Goal: Task Accomplishment & Management: Complete application form

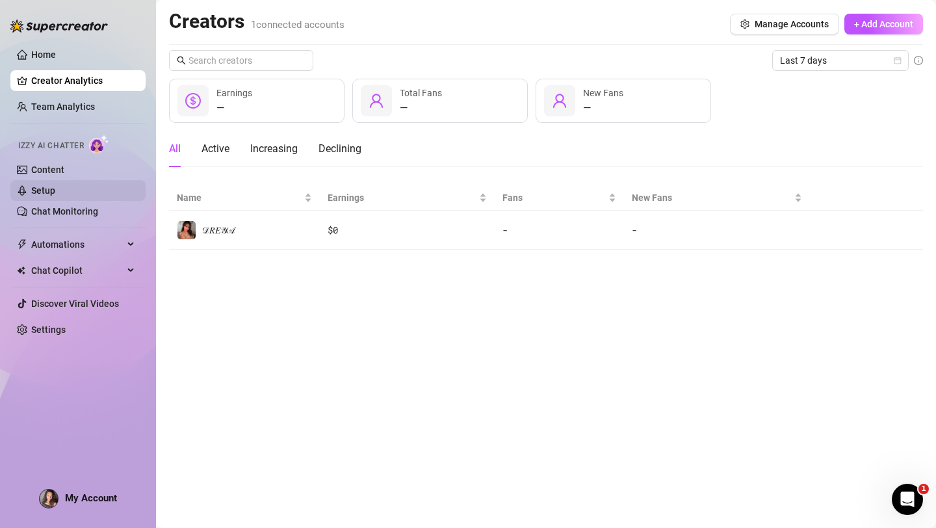
click at [55, 185] on link "Setup" at bounding box center [43, 190] width 24 height 10
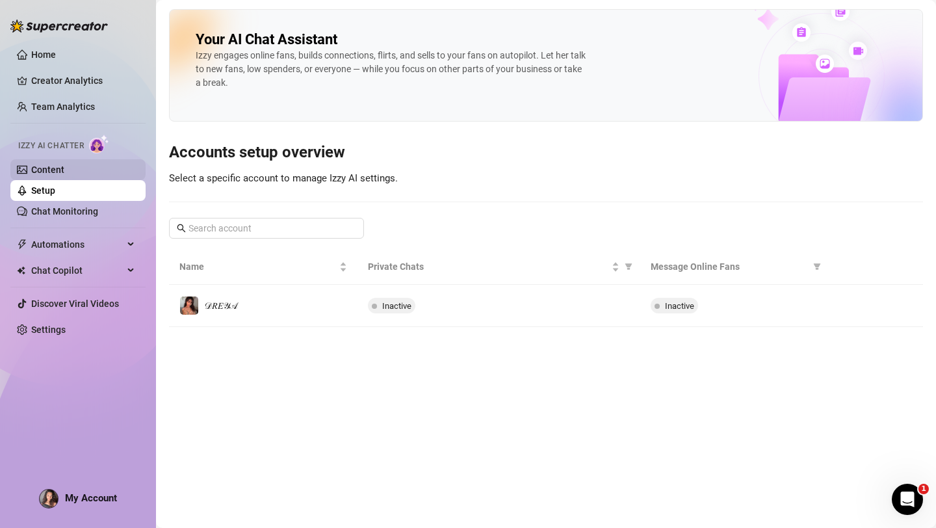
click at [64, 168] on link "Content" at bounding box center [47, 169] width 33 height 10
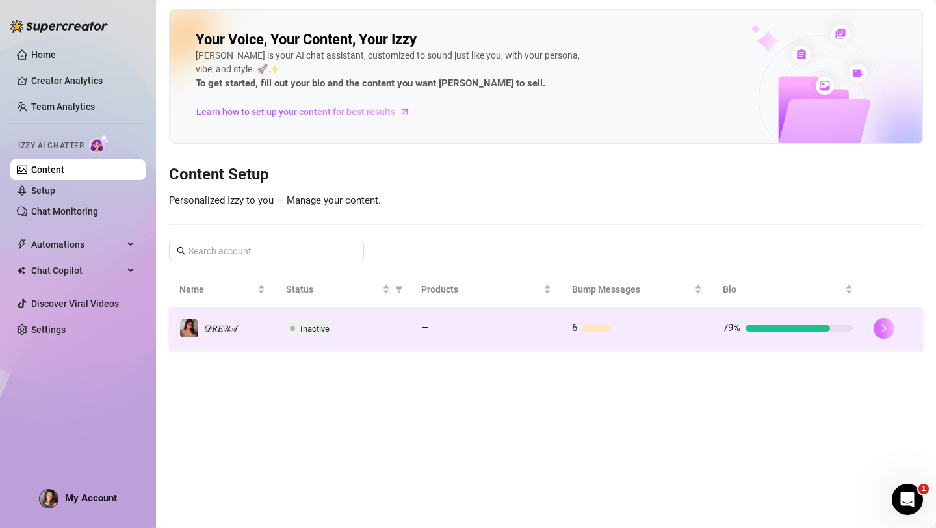
click at [883, 334] on button "button" at bounding box center [884, 328] width 21 height 21
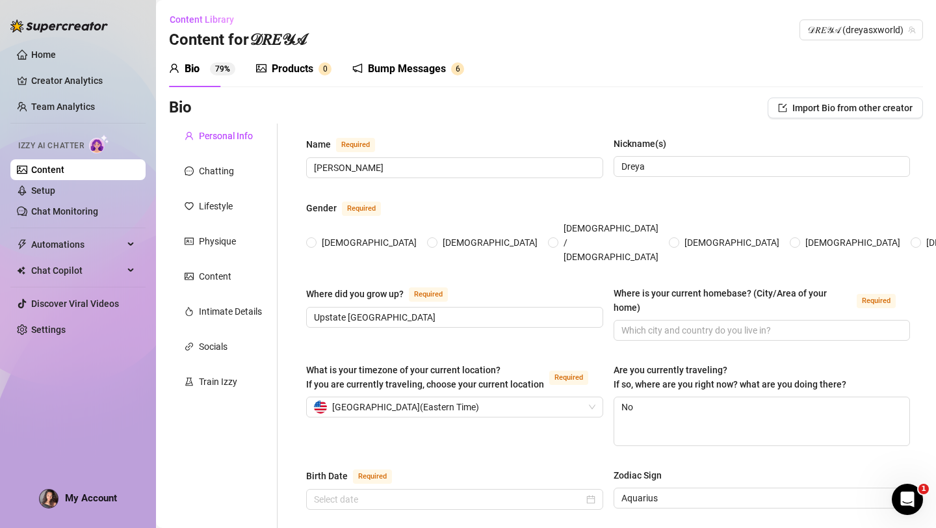
type input "[PERSON_NAME]"
type input "Dreya"
type input "Upstate [GEOGRAPHIC_DATA]"
type textarea "No"
type input "straight"
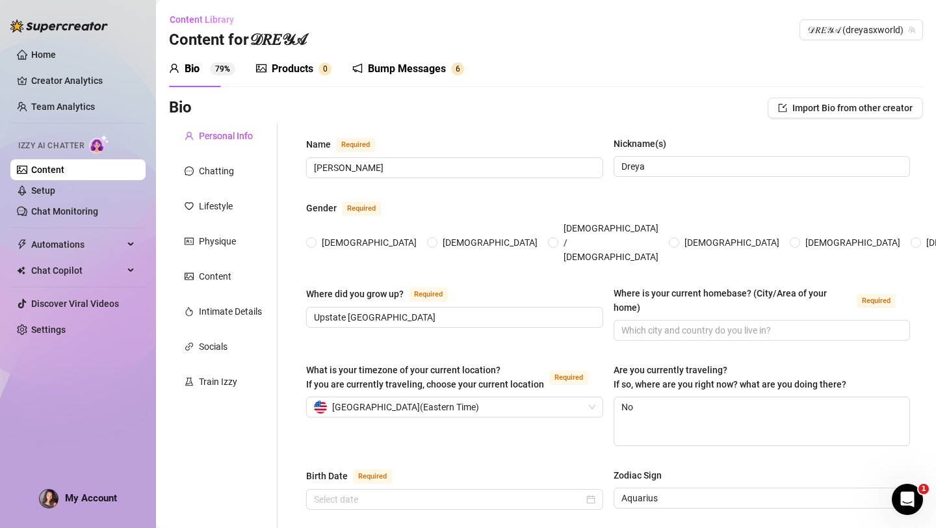
type input "single"
type input "3"
type input "1"
type input "no"
type input "content creator"
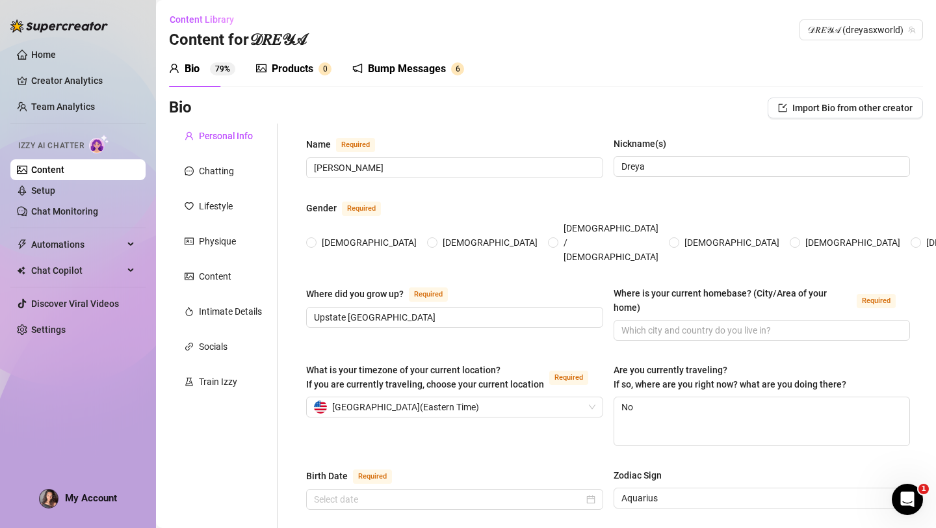
type input "bakery at [GEOGRAPHIC_DATA], sports store, cleaning houses"
type input "i graduated from high school but dropped out of cosmetology with four months le…"
type input "I’m spiritual ✨ I trust energy, alignment, and the universe’s signs over any on…"
type input "I believe in freedom, healing, and living life on my own terms — soft, feminine…"
type textarea "1. To grow and share my healing journey with others. 2. To build my digital bra…"
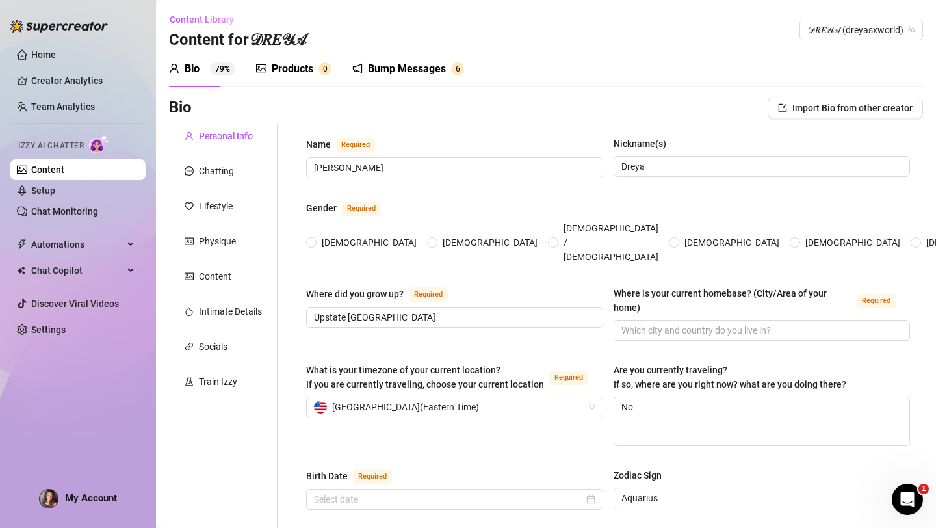
type textarea "1.Even though I’m super sensual online, I’m actually introverted in person — I’…"
radio input "true"
type input "[DATE]"
click at [283, 70] on div "Products" at bounding box center [293, 69] width 42 height 16
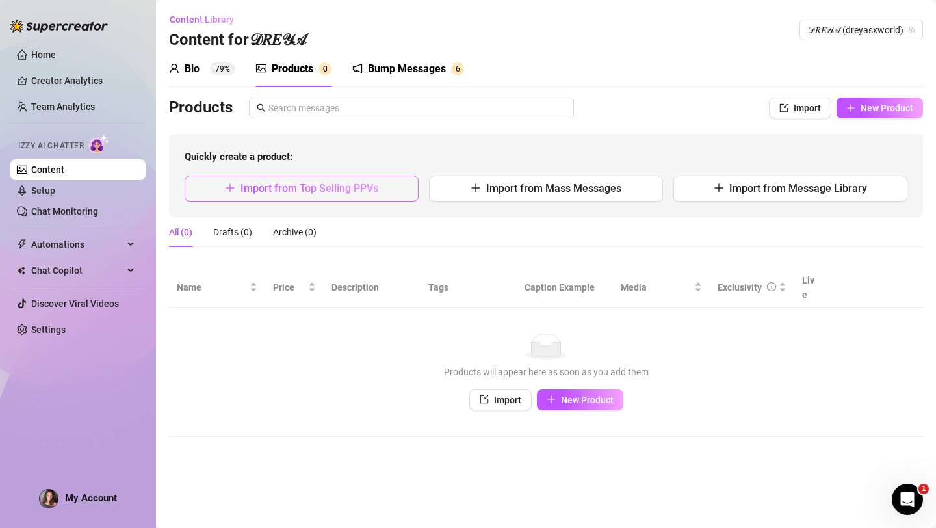
click at [261, 195] on button "Import from Top Selling PPVs" at bounding box center [302, 189] width 234 height 26
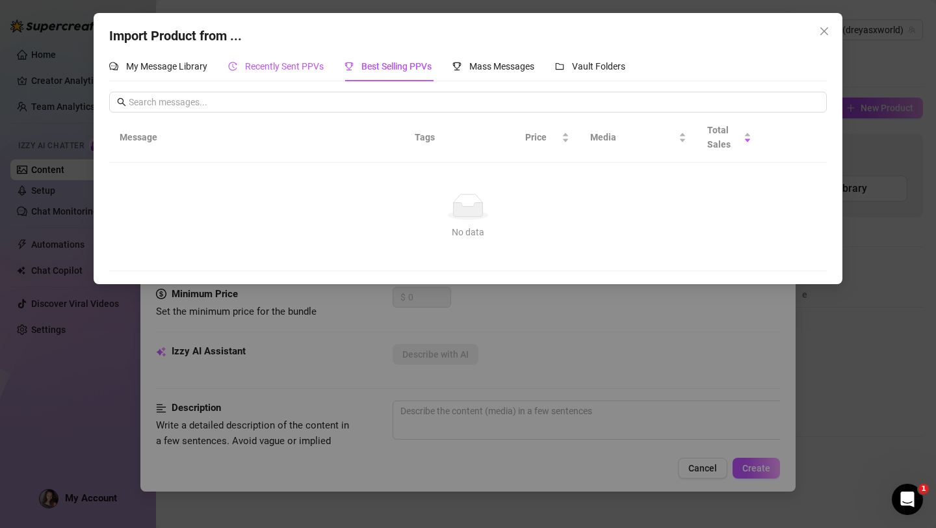
click at [306, 66] on span "Recently Sent PPVs" at bounding box center [284, 66] width 79 height 10
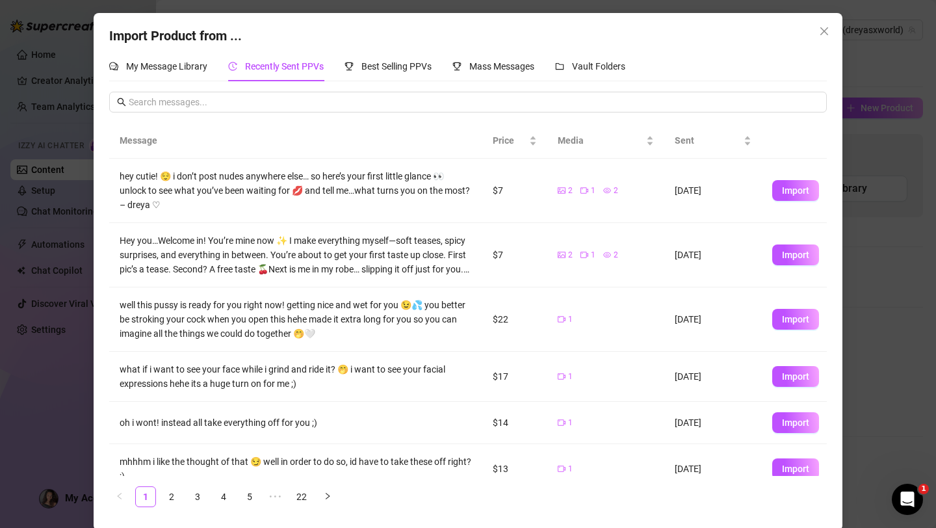
scroll to position [1, 0]
click at [176, 495] on link "2" at bounding box center [172, 497] width 20 height 20
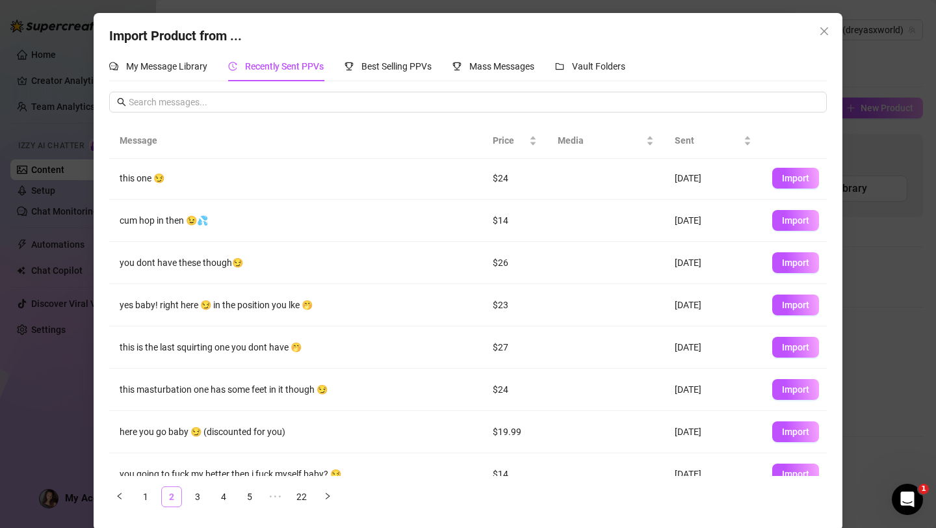
scroll to position [0, 0]
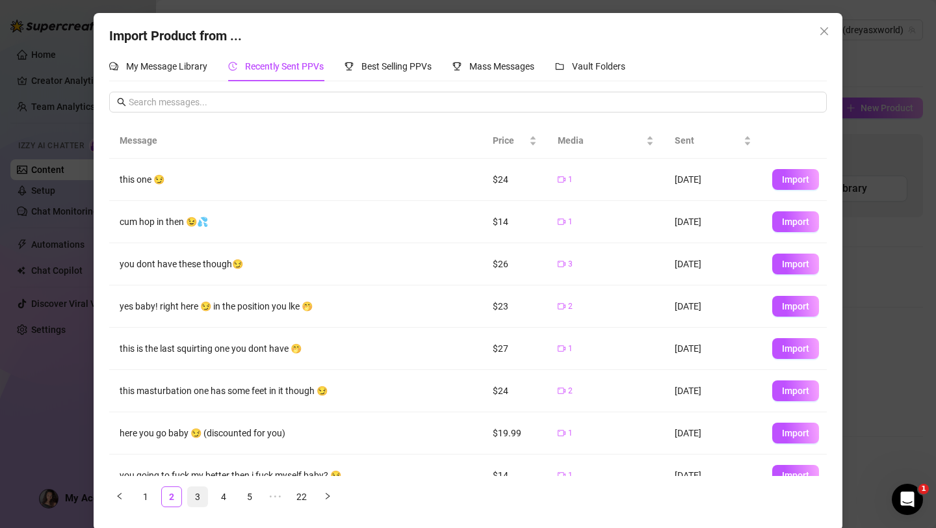
click at [194, 497] on link "3" at bounding box center [198, 497] width 20 height 20
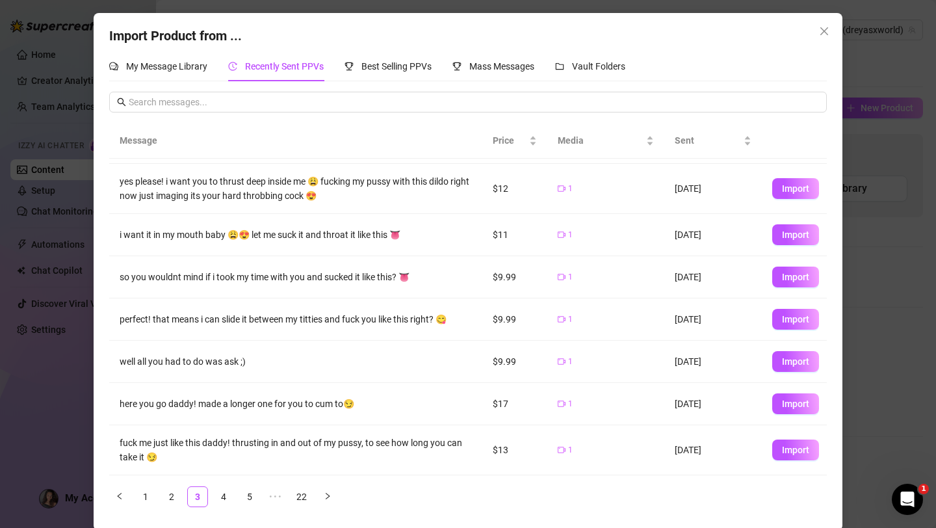
scroll to position [2, 0]
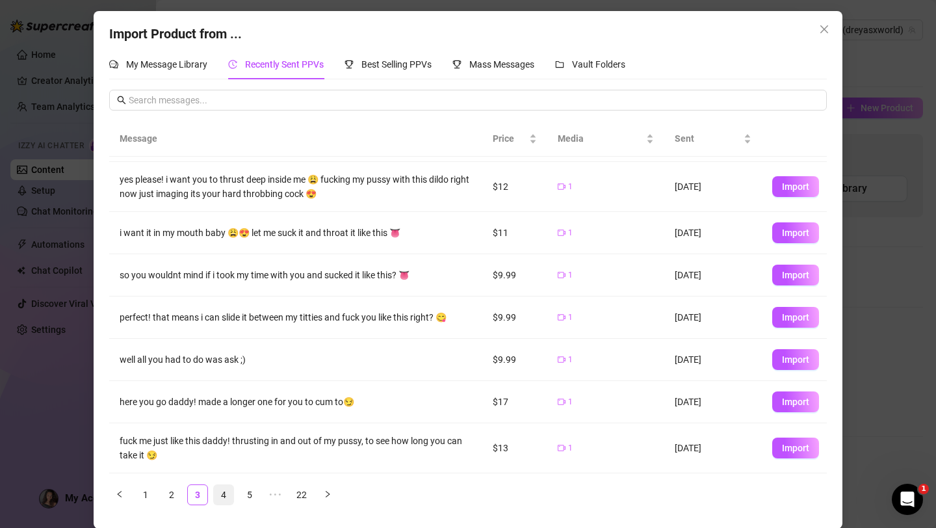
click at [224, 495] on link "4" at bounding box center [224, 495] width 20 height 20
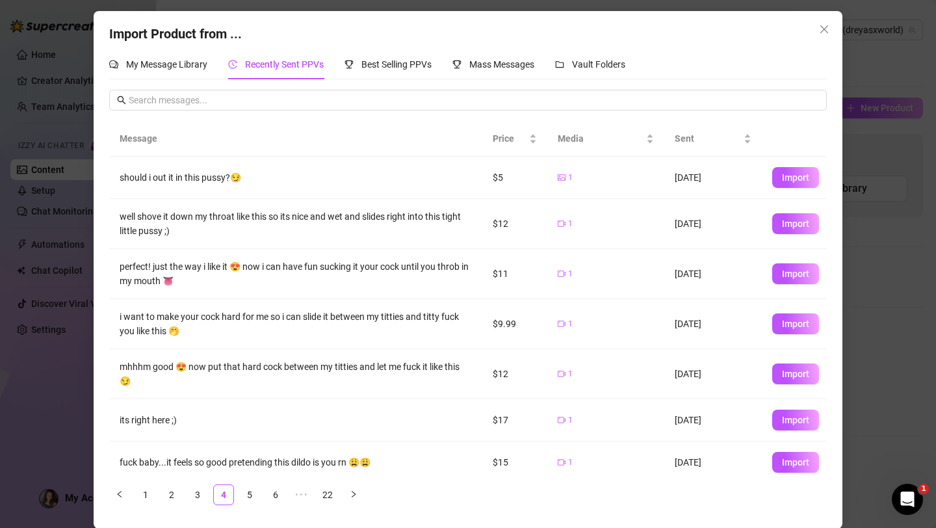
scroll to position [0, 0]
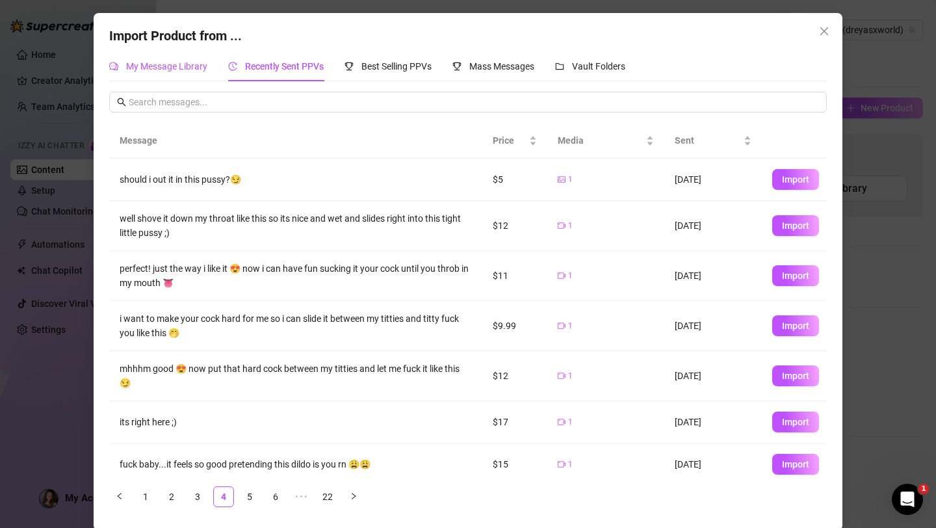
click at [168, 69] on span "My Message Library" at bounding box center [166, 66] width 81 height 10
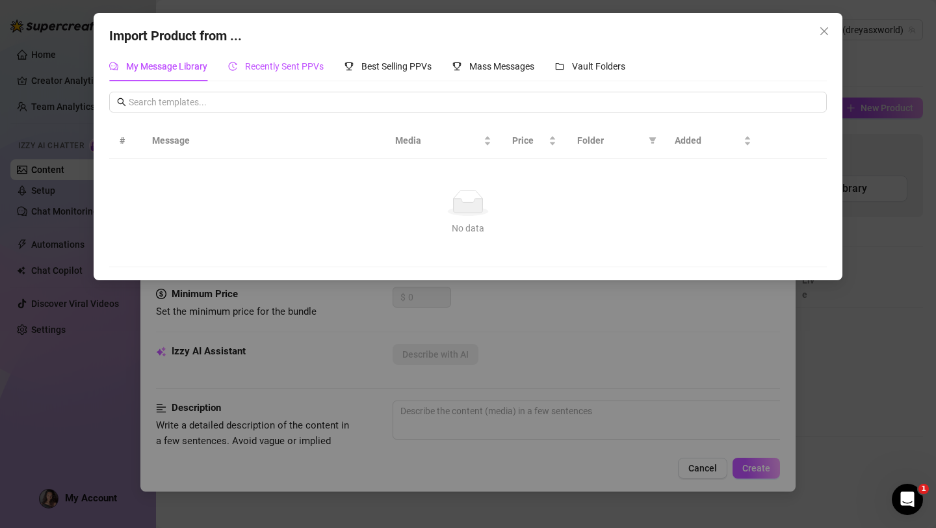
click at [283, 66] on span "Recently Sent PPVs" at bounding box center [284, 66] width 79 height 10
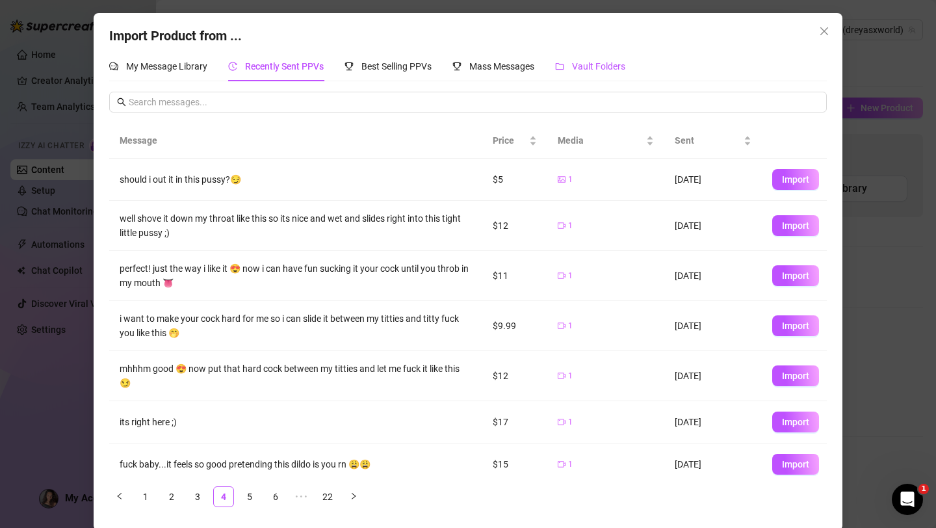
click at [584, 66] on span "Vault Folders" at bounding box center [598, 66] width 53 height 10
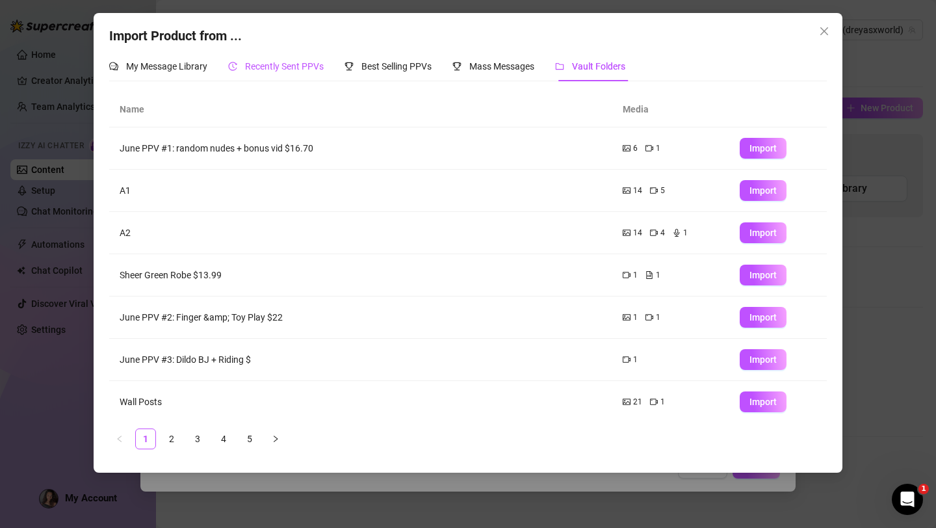
click at [280, 66] on span "Recently Sent PPVs" at bounding box center [284, 66] width 79 height 10
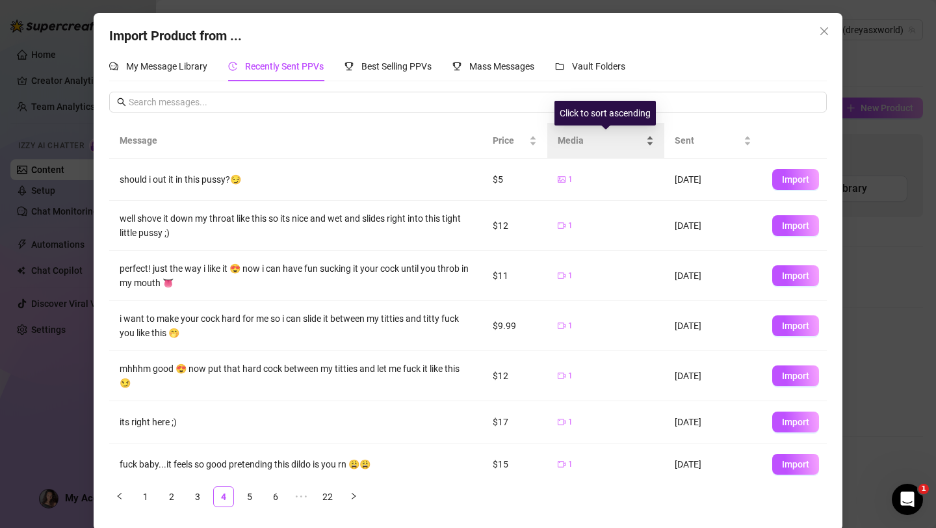
click at [651, 138] on div "Media" at bounding box center [606, 140] width 96 height 14
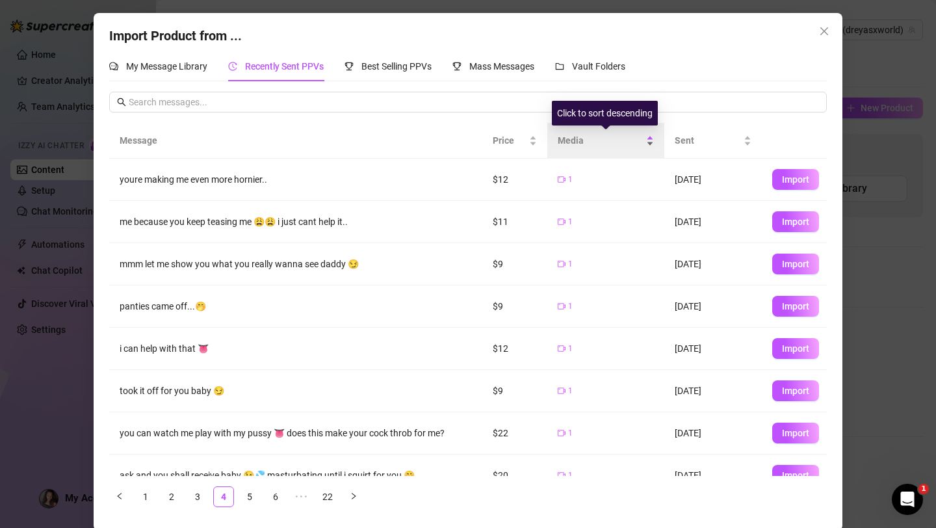
click at [651, 138] on div "Media" at bounding box center [606, 140] width 96 height 14
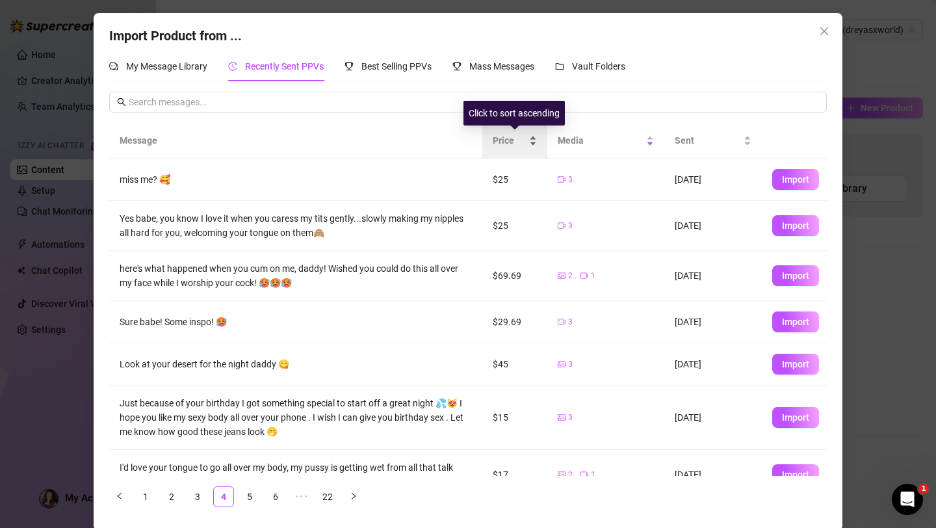
click at [530, 139] on div "Price" at bounding box center [515, 140] width 44 height 14
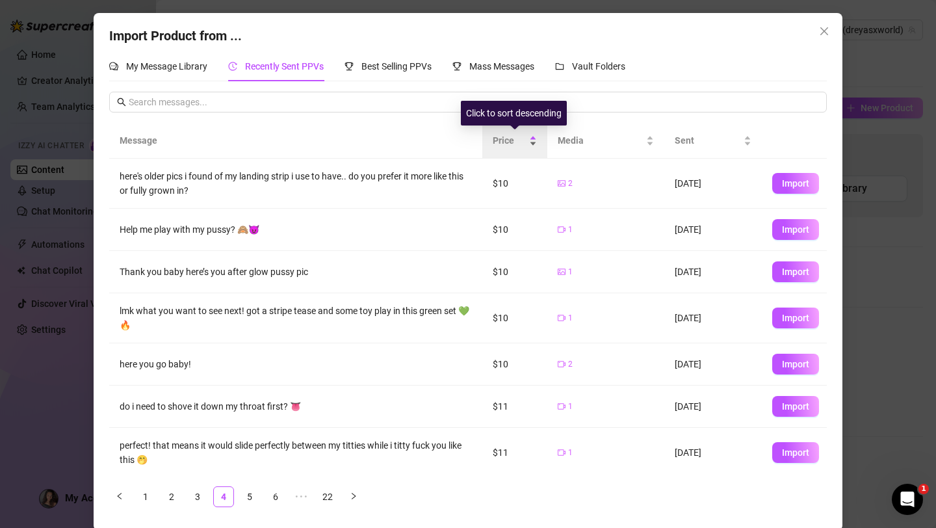
click at [530, 139] on div "Price" at bounding box center [515, 140] width 44 height 14
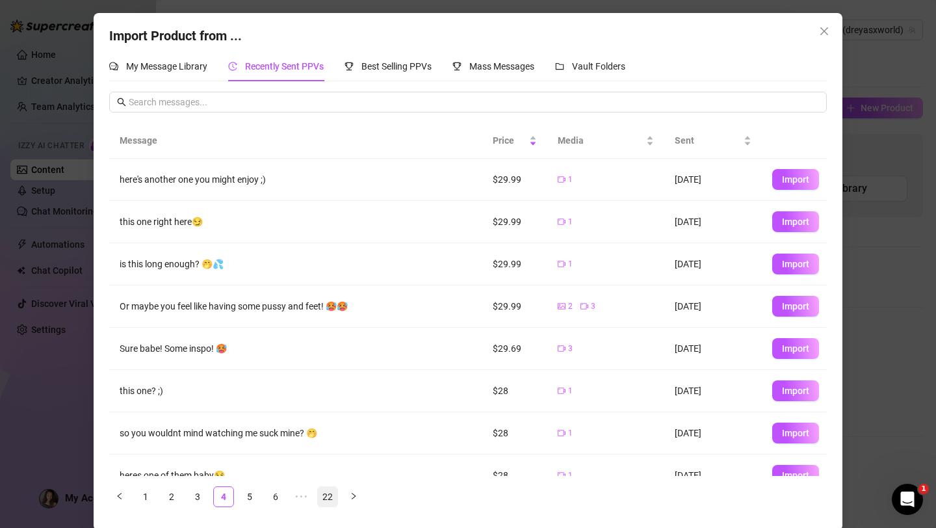
click at [332, 495] on link "22" at bounding box center [328, 497] width 20 height 20
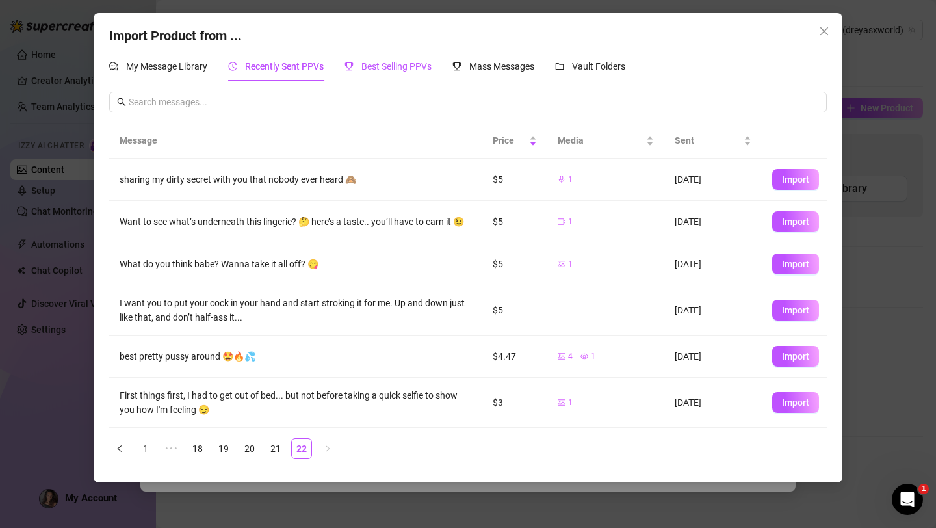
click at [404, 69] on span "Best Selling PPVs" at bounding box center [396, 66] width 70 height 10
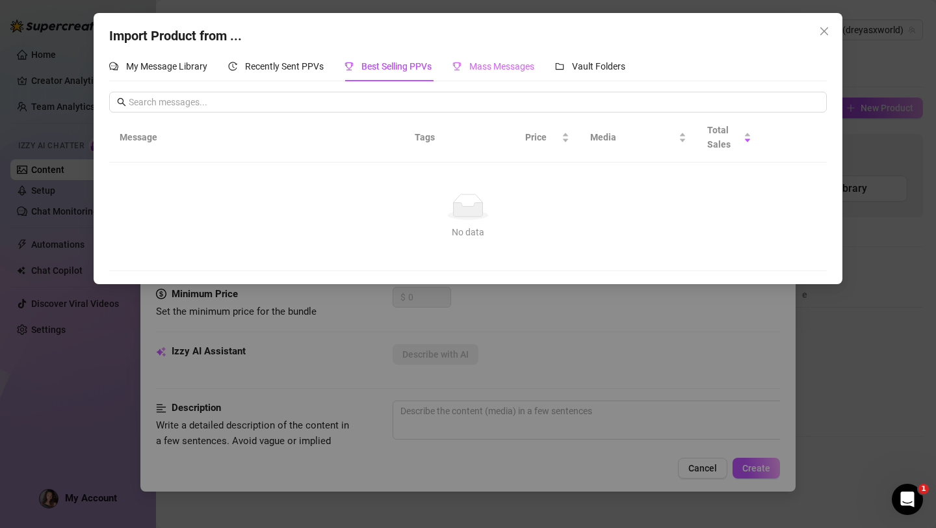
click at [521, 74] on div "Mass Messages" at bounding box center [493, 66] width 82 height 30
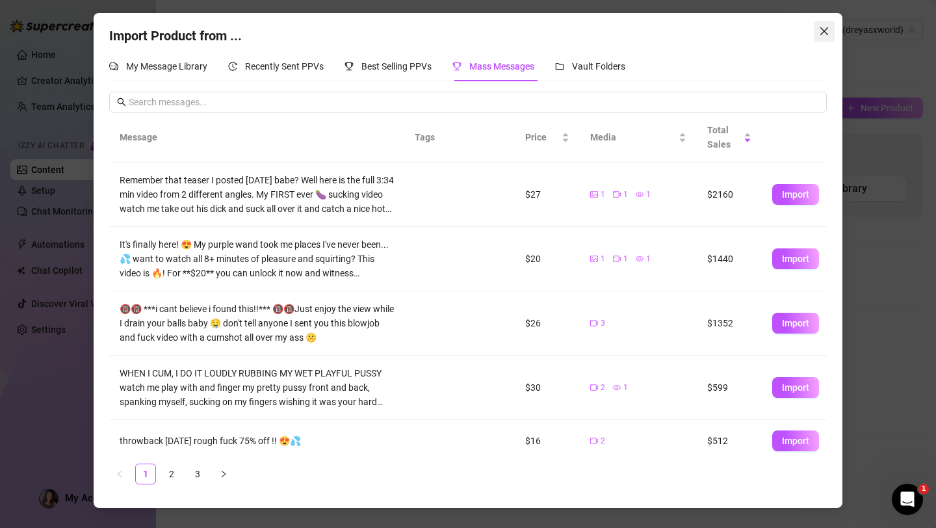
click at [825, 31] on icon "close" at bounding box center [824, 31] width 8 height 8
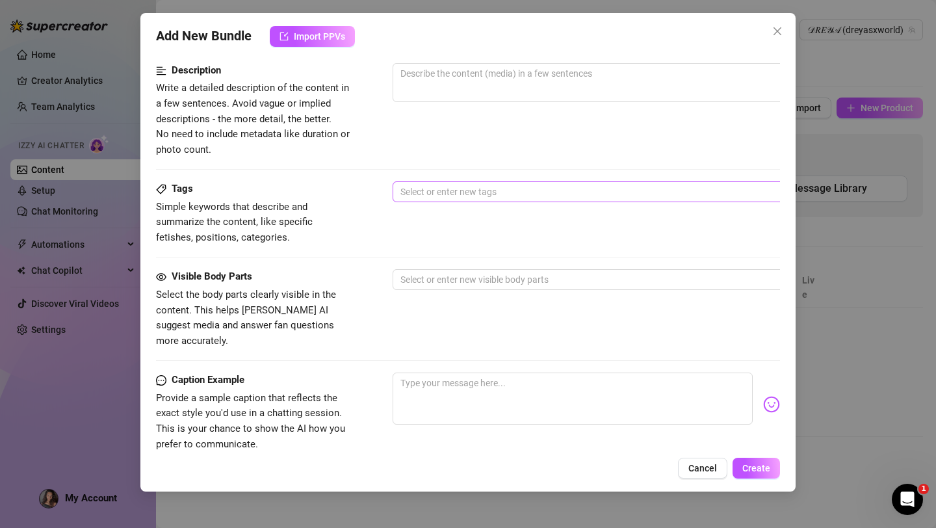
scroll to position [339, 0]
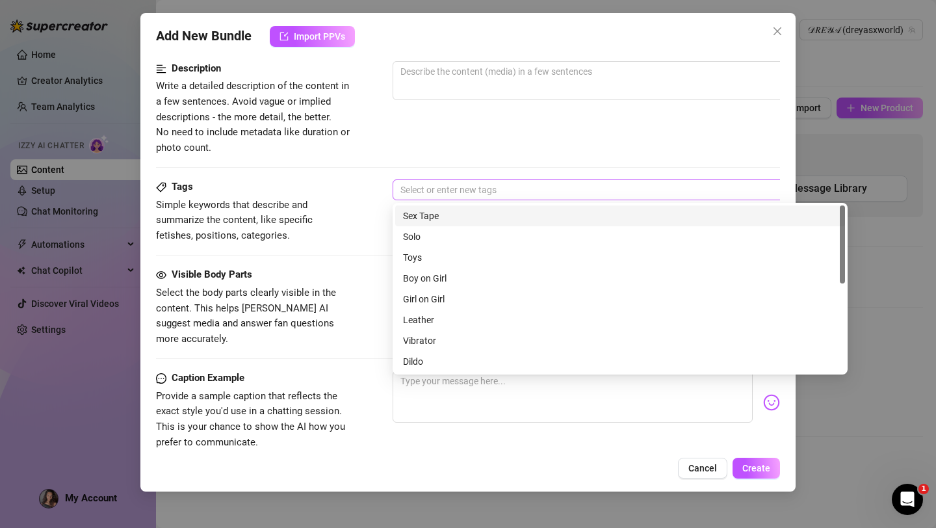
click at [469, 198] on div at bounding box center [613, 190] width 436 height 18
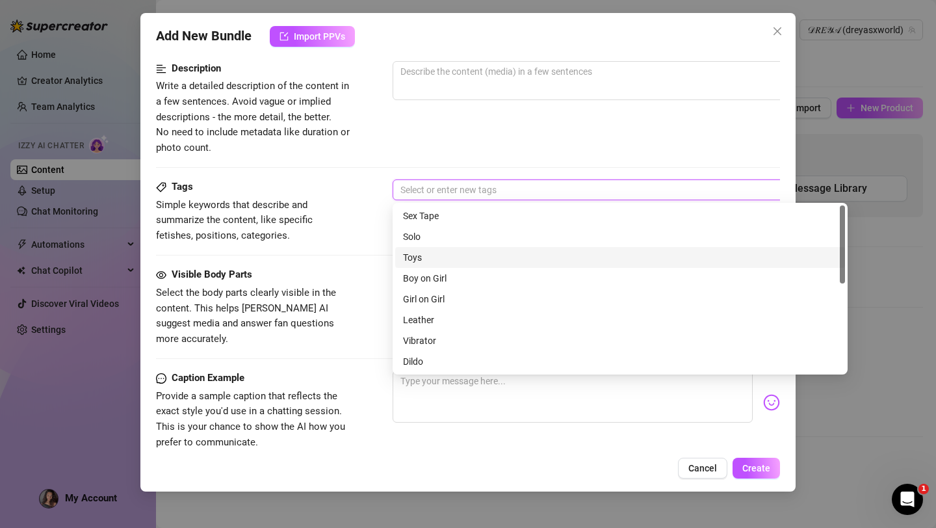
click at [360, 168] on div at bounding box center [468, 167] width 624 height 1
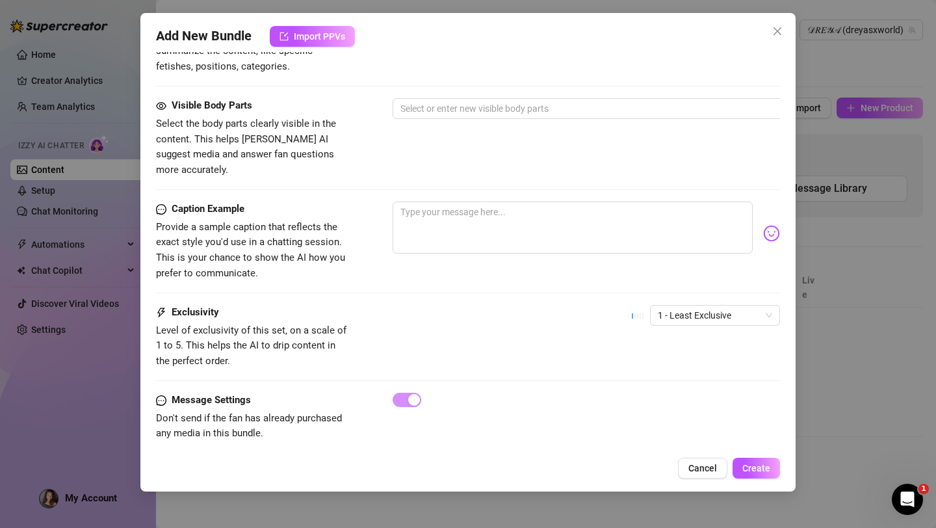
scroll to position [0, 0]
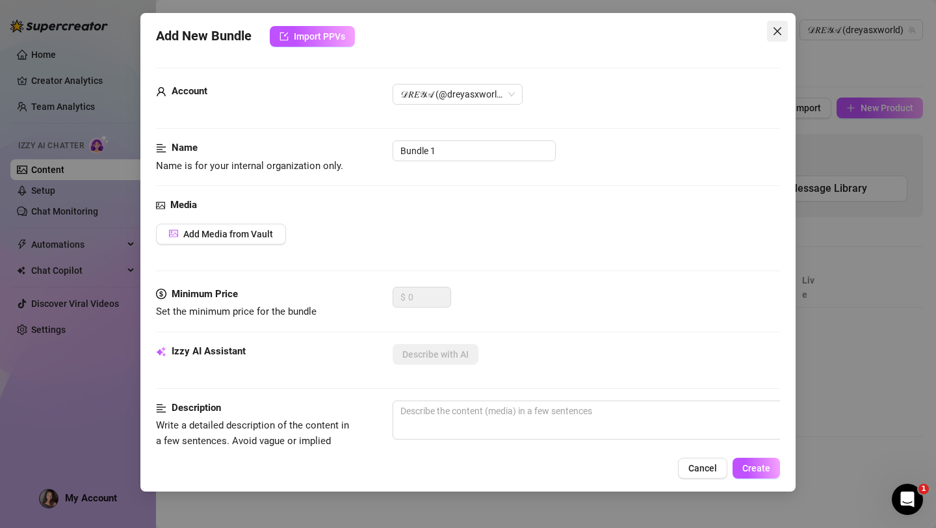
click at [776, 32] on icon "close" at bounding box center [778, 31] width 8 height 8
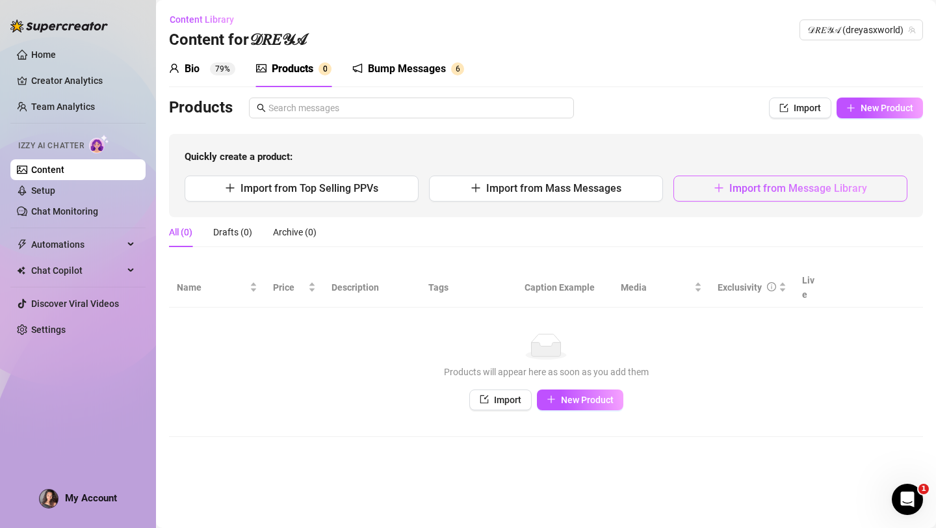
click at [738, 190] on span "Import from Message Library" at bounding box center [798, 188] width 138 height 12
type textarea "Type your message here..."
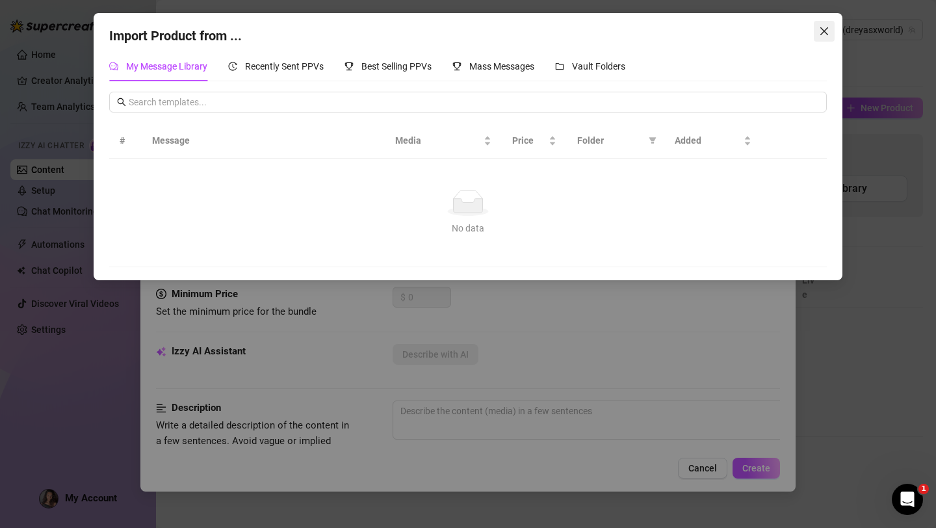
click at [822, 35] on icon "close" at bounding box center [824, 31] width 10 height 10
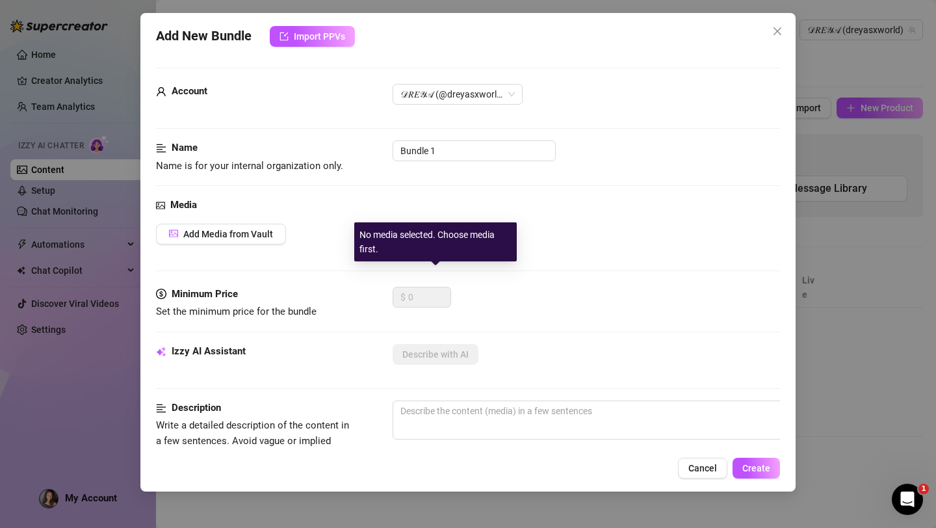
scroll to position [75, 0]
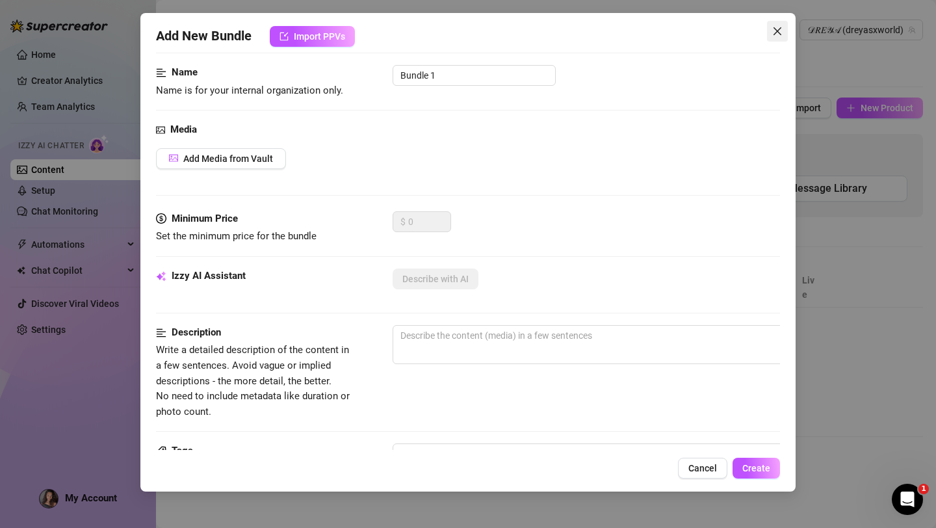
click at [780, 32] on icon "close" at bounding box center [777, 31] width 10 height 10
